Goal: Task Accomplishment & Management: Complete application form

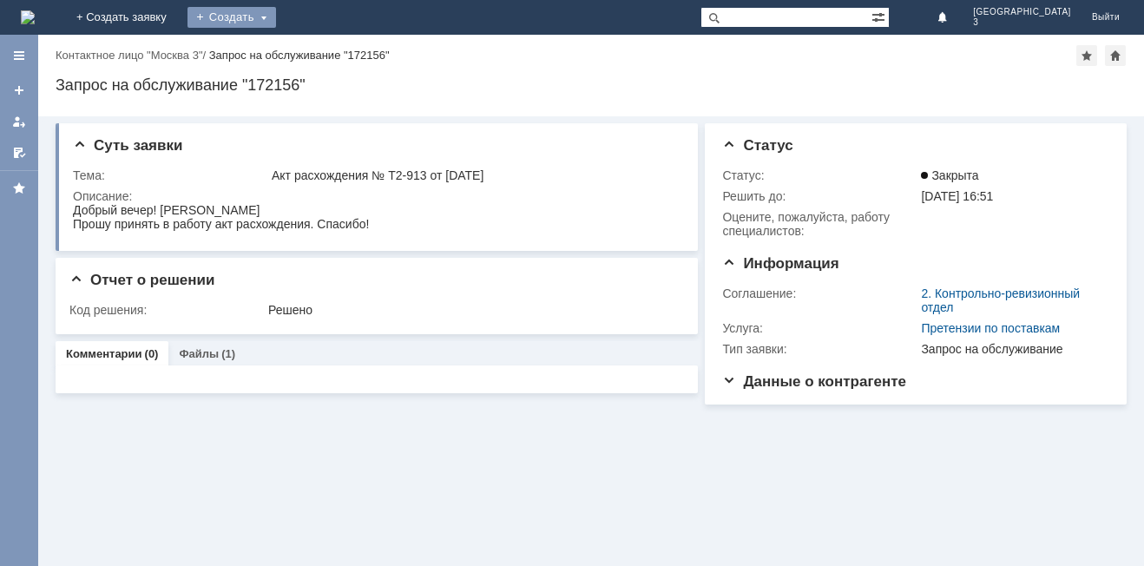
click at [276, 7] on div "Создать" at bounding box center [231, 17] width 89 height 21
click at [323, 51] on link "Заявка" at bounding box center [257, 52] width 132 height 21
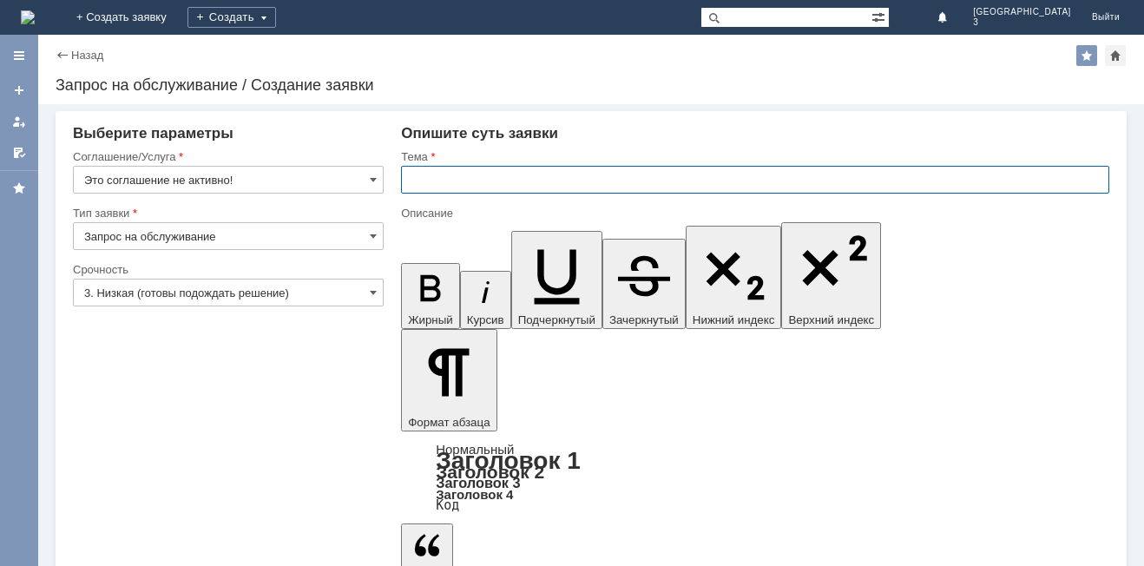
click at [416, 181] on input "text" at bounding box center [755, 180] width 708 height 28
type input "оч"
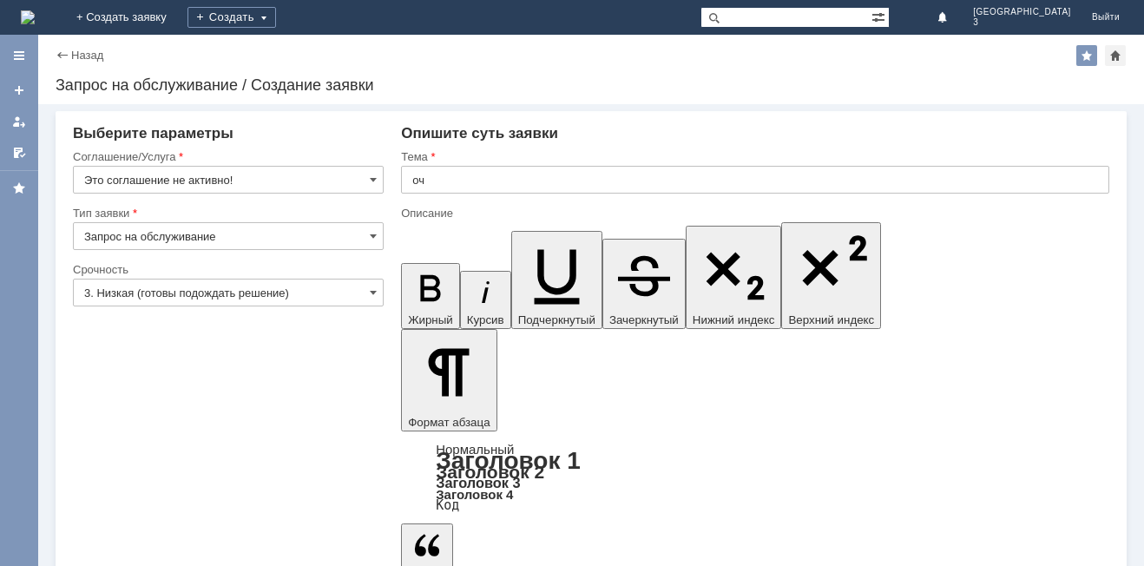
drag, startPoint x: 432, startPoint y: 4658, endPoint x: 418, endPoint y: 4658, distance: 13.9
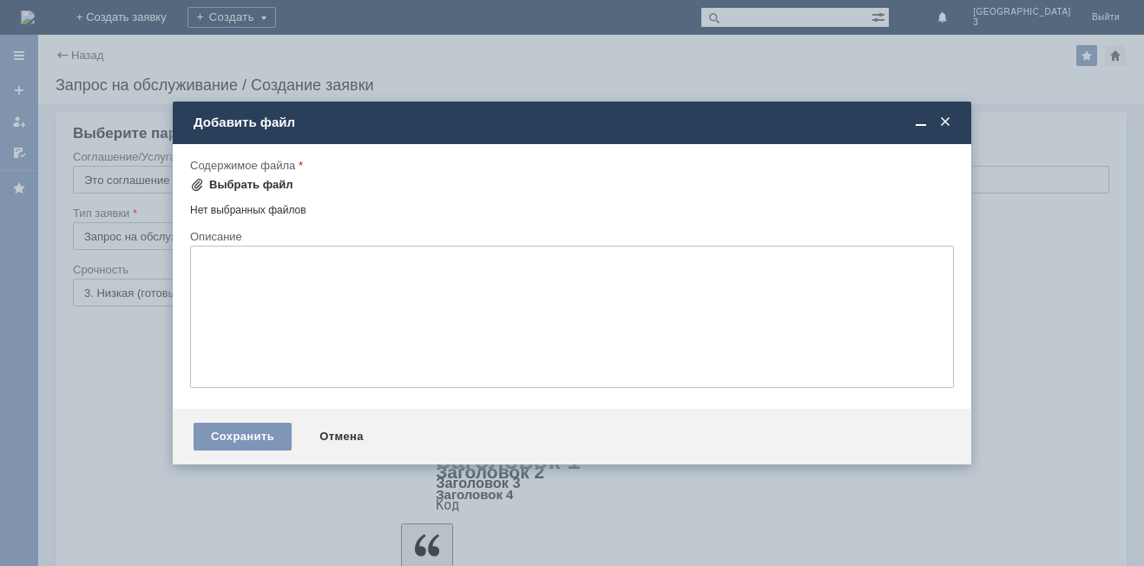
click at [233, 183] on div "Выбрать файл" at bounding box center [251, 185] width 84 height 14
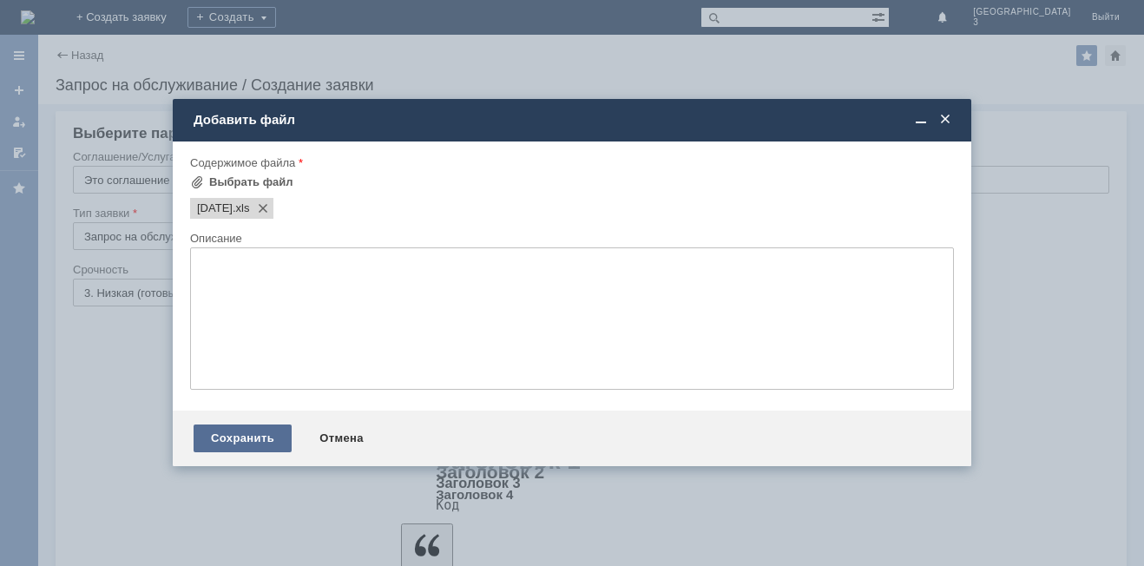
click at [243, 434] on div "Сохранить" at bounding box center [243, 438] width 98 height 28
